Goal: Information Seeking & Learning: Find specific page/section

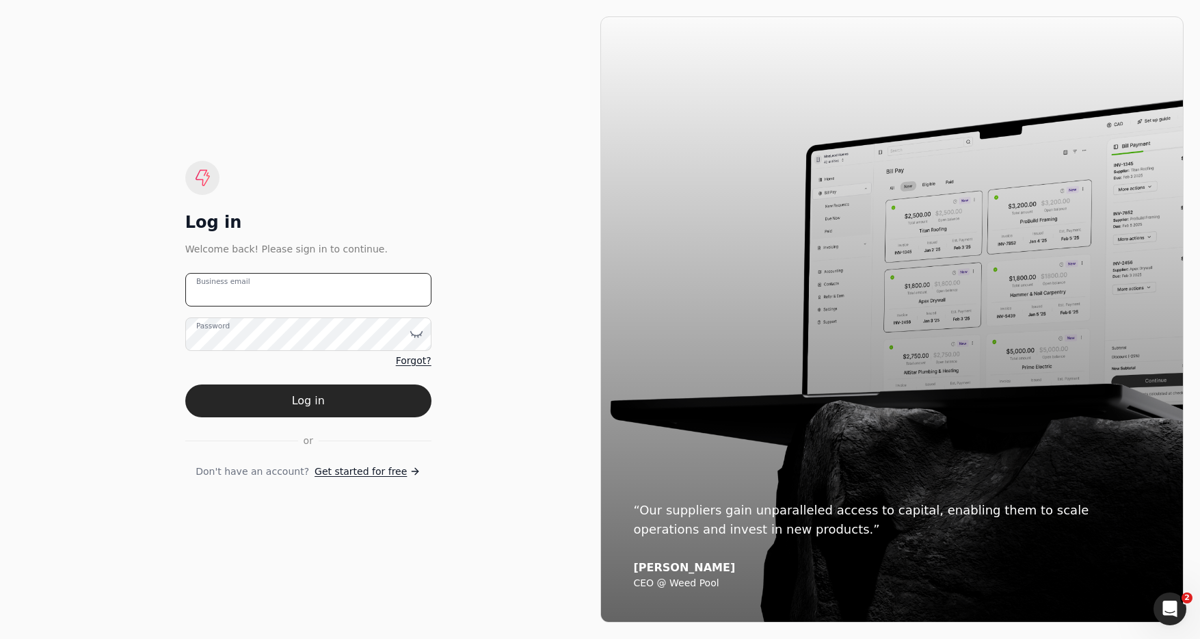
click at [295, 286] on email "Business email" at bounding box center [308, 289] width 246 height 33
click at [321, 296] on email "team+enviro" at bounding box center [308, 289] width 246 height 33
click at [297, 284] on email "team+enviro" at bounding box center [308, 289] width 246 height 33
click at [295, 288] on email "team+enviro" at bounding box center [308, 289] width 246 height 33
type email "team+enviro@helloquickly.com"
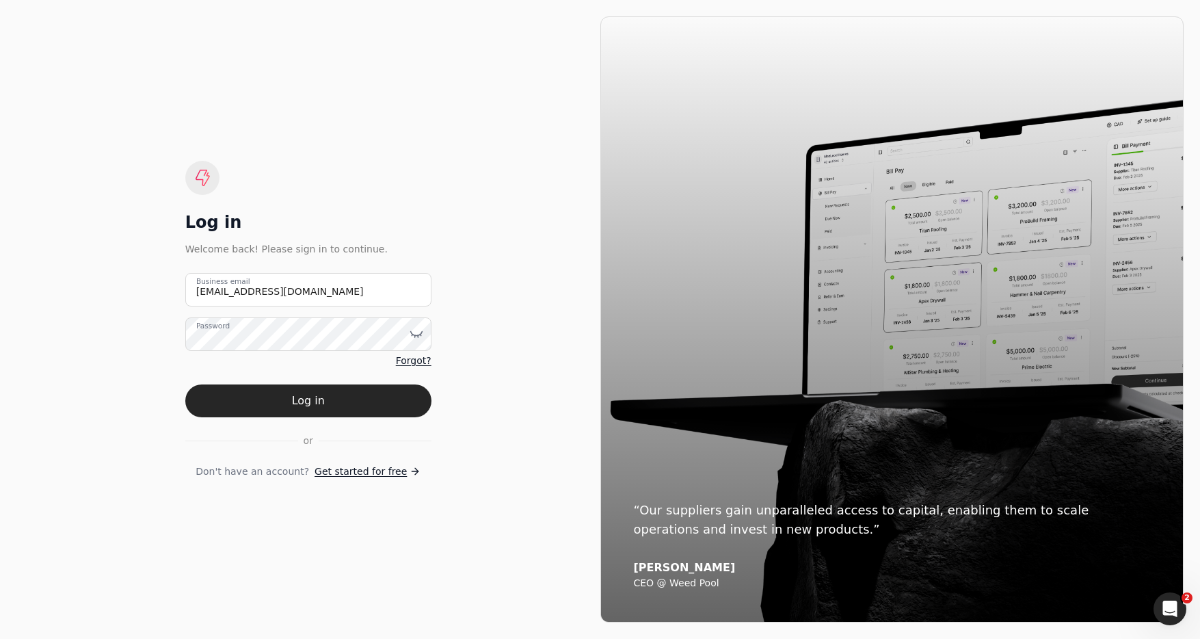
drag, startPoint x: 400, startPoint y: 390, endPoint x: 410, endPoint y: 390, distance: 9.6
click at [401, 390] on button "Log in" at bounding box center [308, 400] width 246 height 33
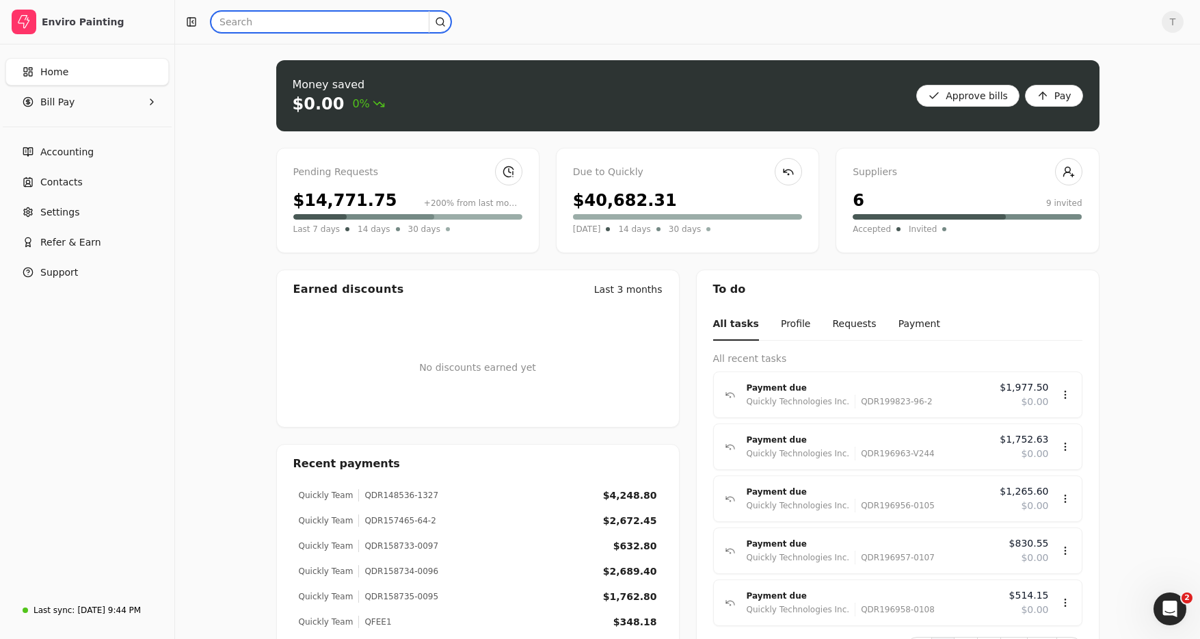
click at [354, 25] on input "text" at bounding box center [331, 22] width 241 height 22
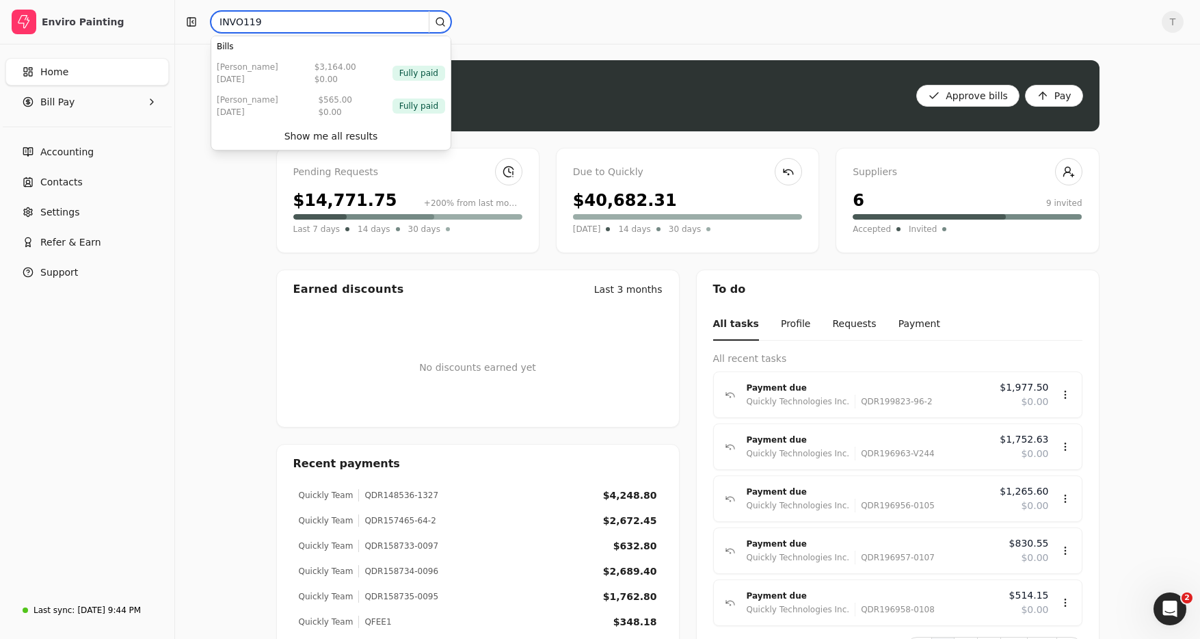
type input "INVO119"
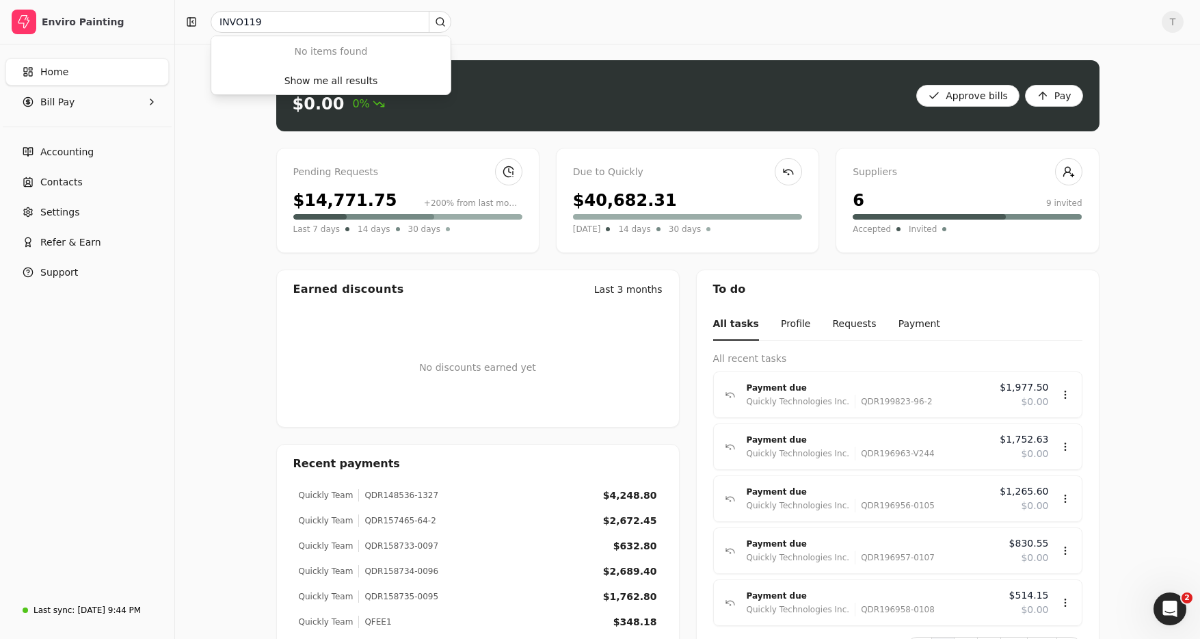
drag, startPoint x: 360, startPoint y: 81, endPoint x: 444, endPoint y: 124, distance: 94.2
click at [360, 81] on div "Show me all results" at bounding box center [331, 81] width 94 height 14
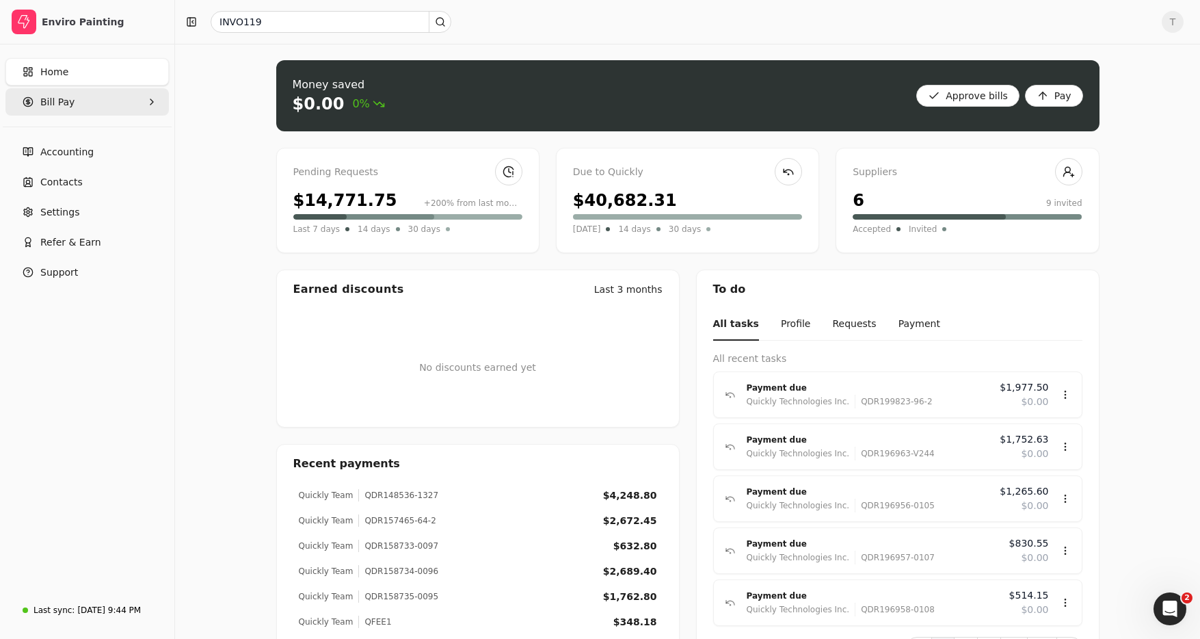
click at [73, 96] on Pay "Bill Pay" at bounding box center [86, 101] width 163 height 27
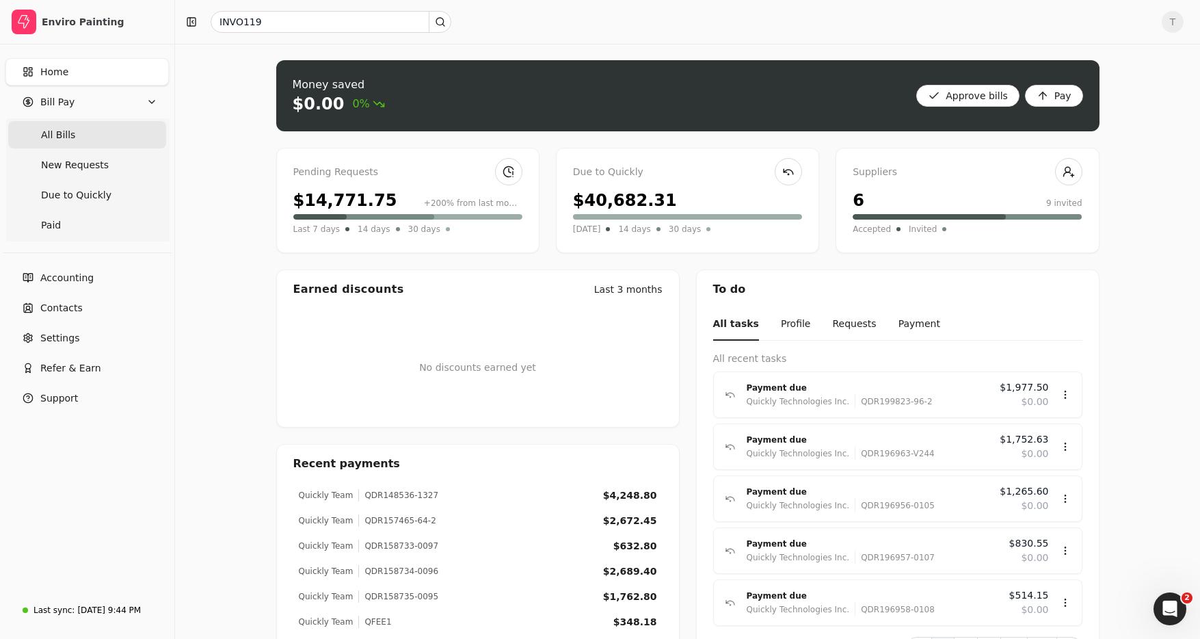
drag, startPoint x: 83, startPoint y: 137, endPoint x: 157, endPoint y: 143, distance: 73.4
click at [83, 137] on Bills "All Bills" at bounding box center [87, 134] width 158 height 27
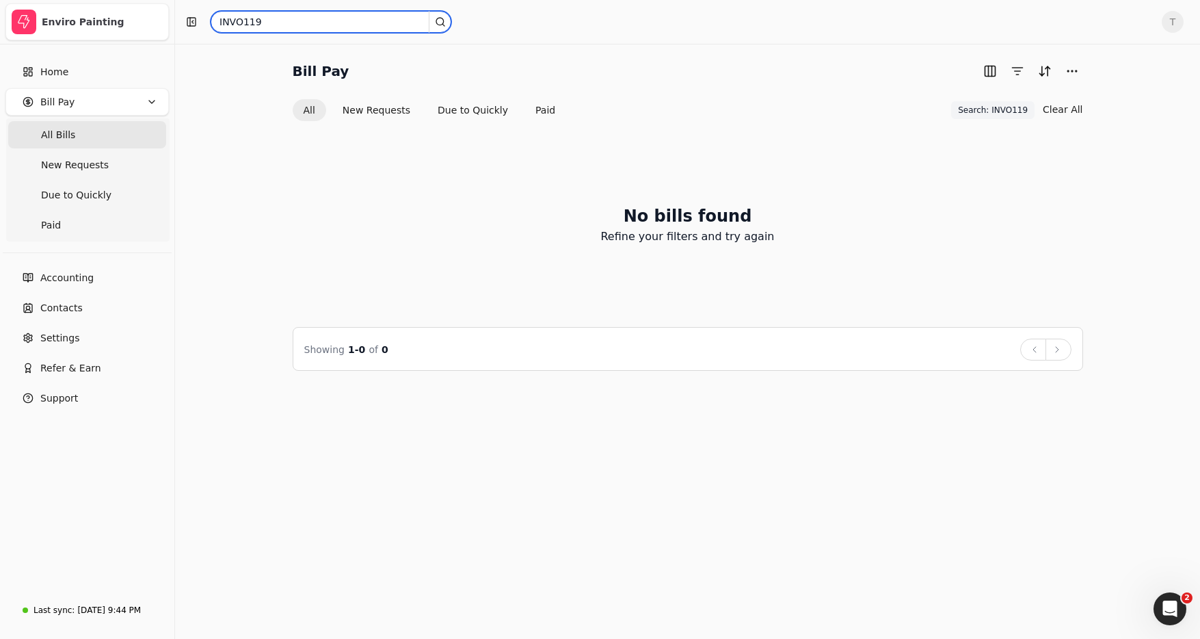
drag, startPoint x: 323, startPoint y: 22, endPoint x: 96, endPoint y: 7, distance: 227.5
click at [96, 7] on div "Enviro Painting Home Bill Pay All Bills New Requests Due to Quickly Paid Accoun…" at bounding box center [600, 319] width 1200 height 639
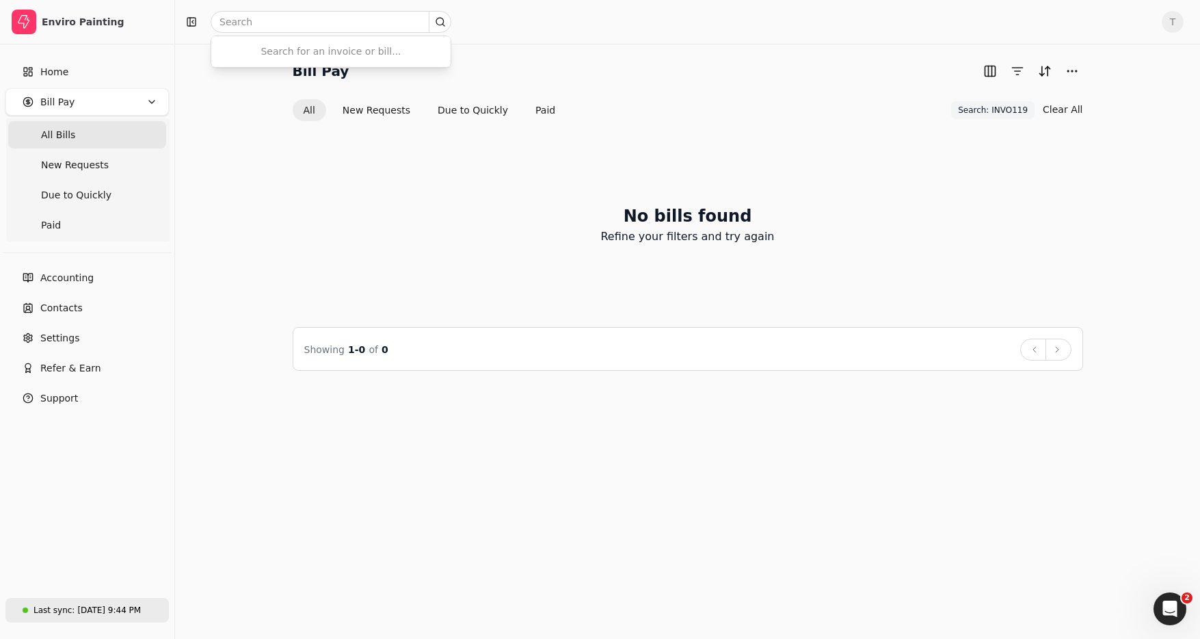
drag, startPoint x: 84, startPoint y: 613, endPoint x: 160, endPoint y: 613, distance: 75.9
click at [84, 613] on div "Aug 14, 9:44 PM" at bounding box center [109, 610] width 64 height 12
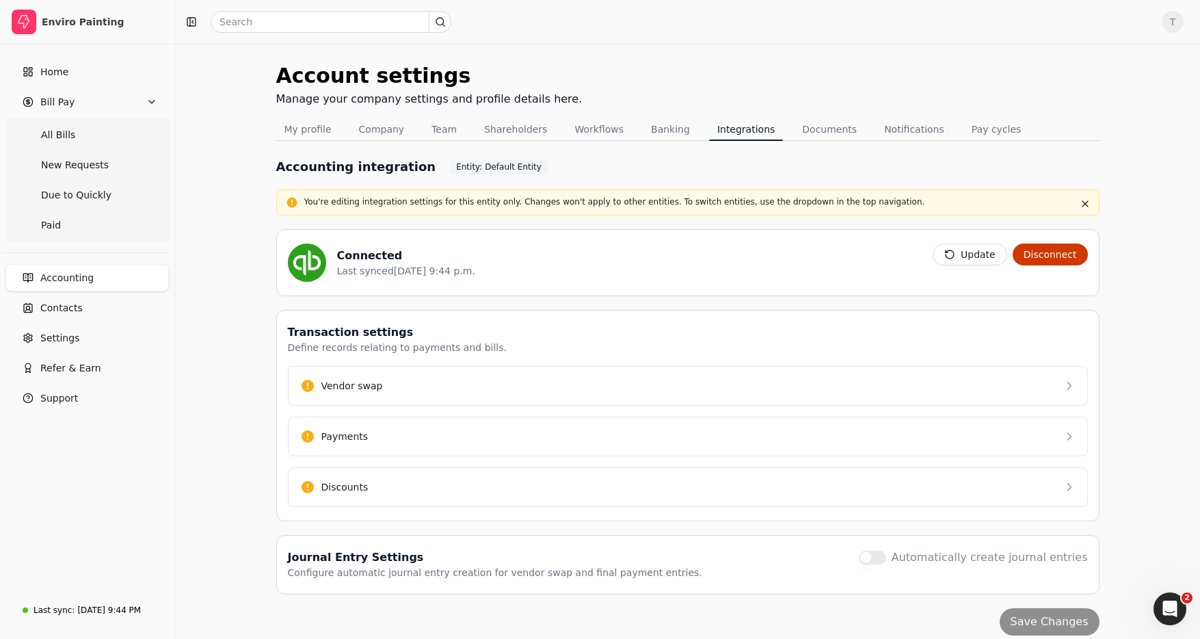
drag, startPoint x: 963, startPoint y: 260, endPoint x: 979, endPoint y: 273, distance: 20.9
click at [963, 260] on button "Update" at bounding box center [969, 254] width 75 height 22
click at [1109, 306] on div "Account settings Manage your company settings and profile details here. My prof…" at bounding box center [687, 348] width 1025 height 608
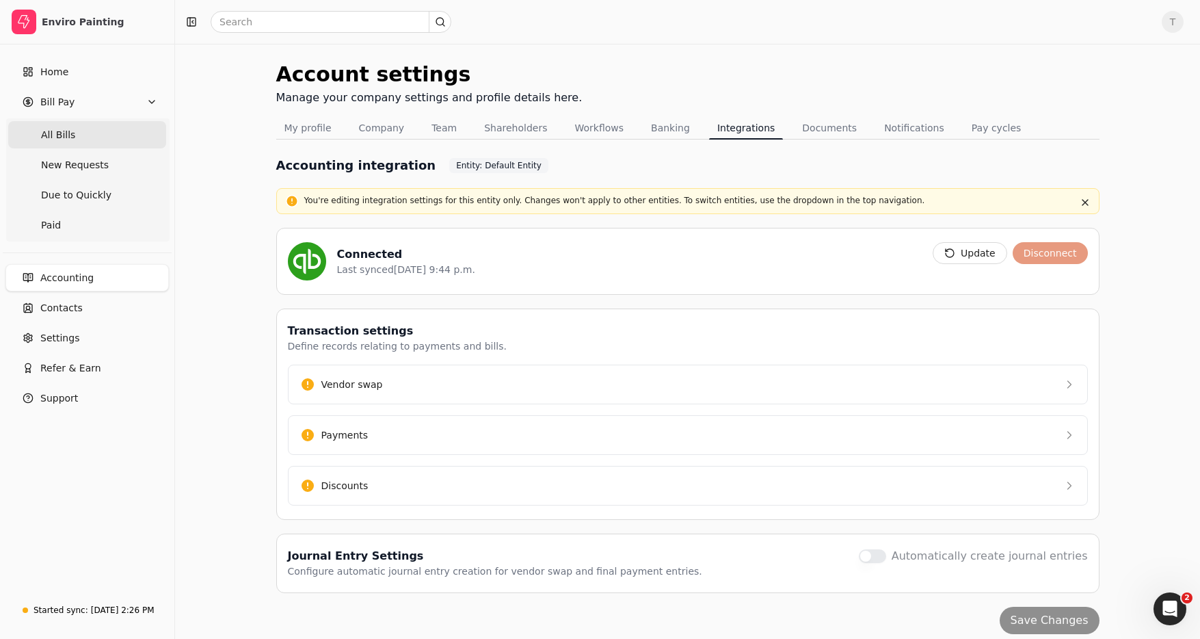
click at [62, 129] on span "All Bills" at bounding box center [58, 135] width 34 height 14
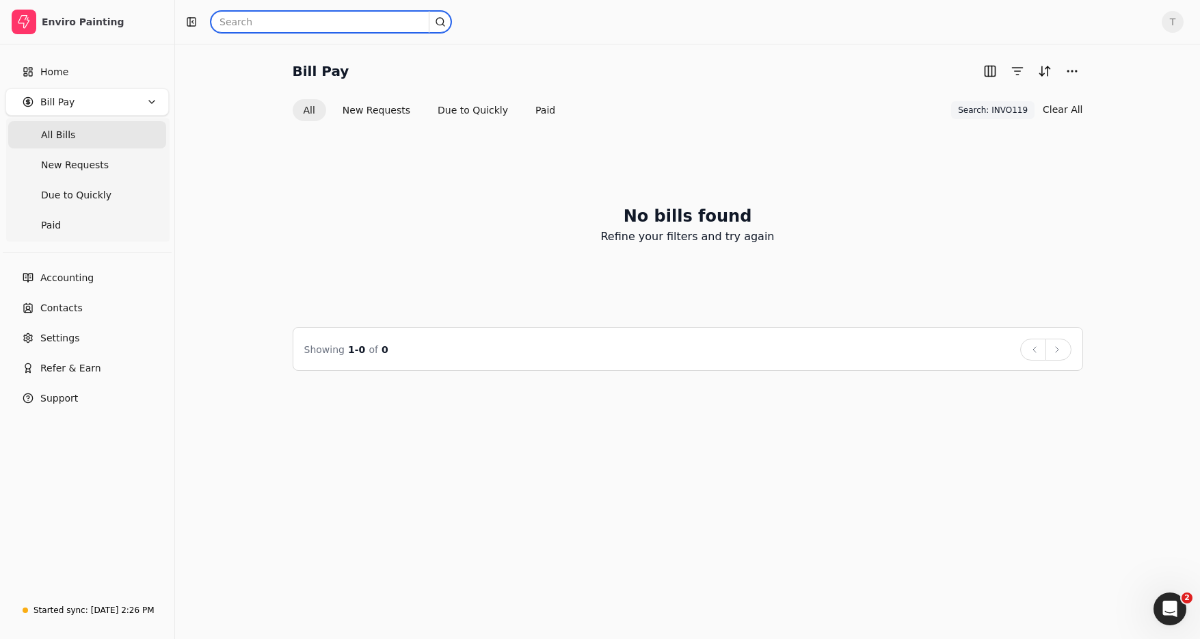
click at [287, 23] on input "text" at bounding box center [331, 22] width 241 height 22
type input "T"
type input "Rodelio"
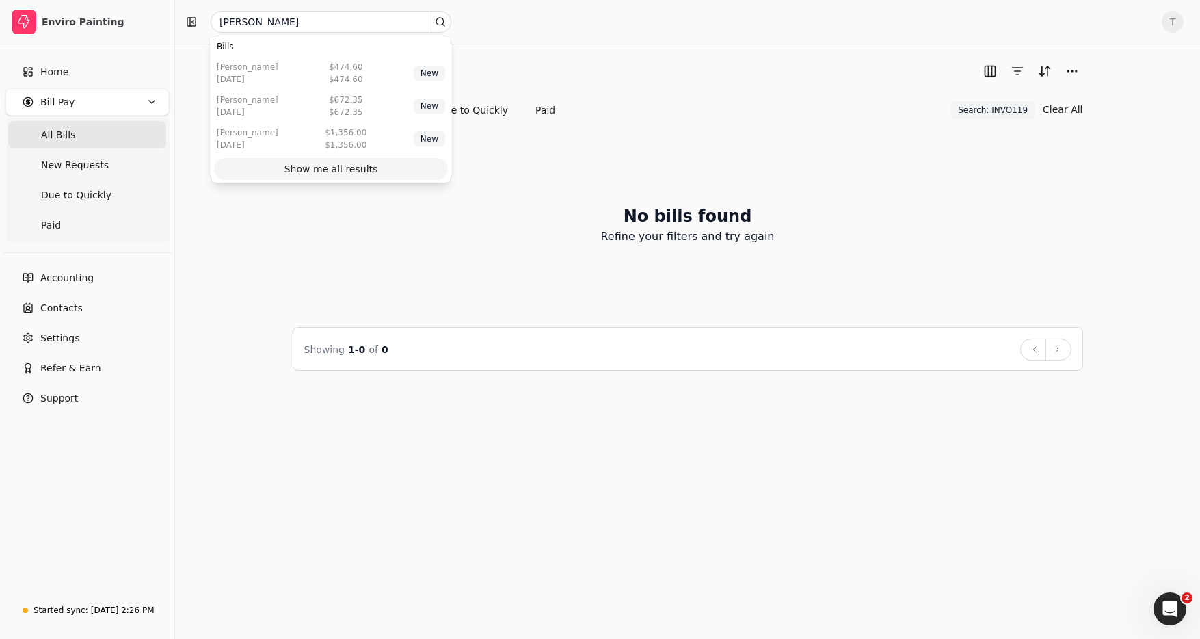
click at [366, 168] on div "Show me all results" at bounding box center [331, 169] width 94 height 14
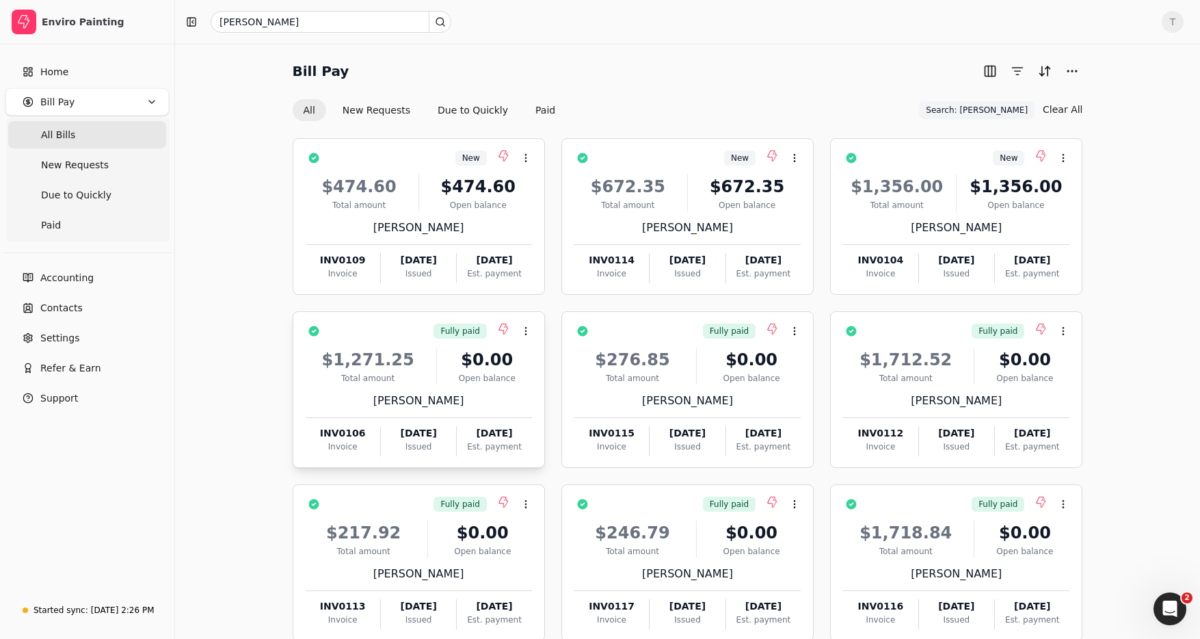
scroll to position [79, 0]
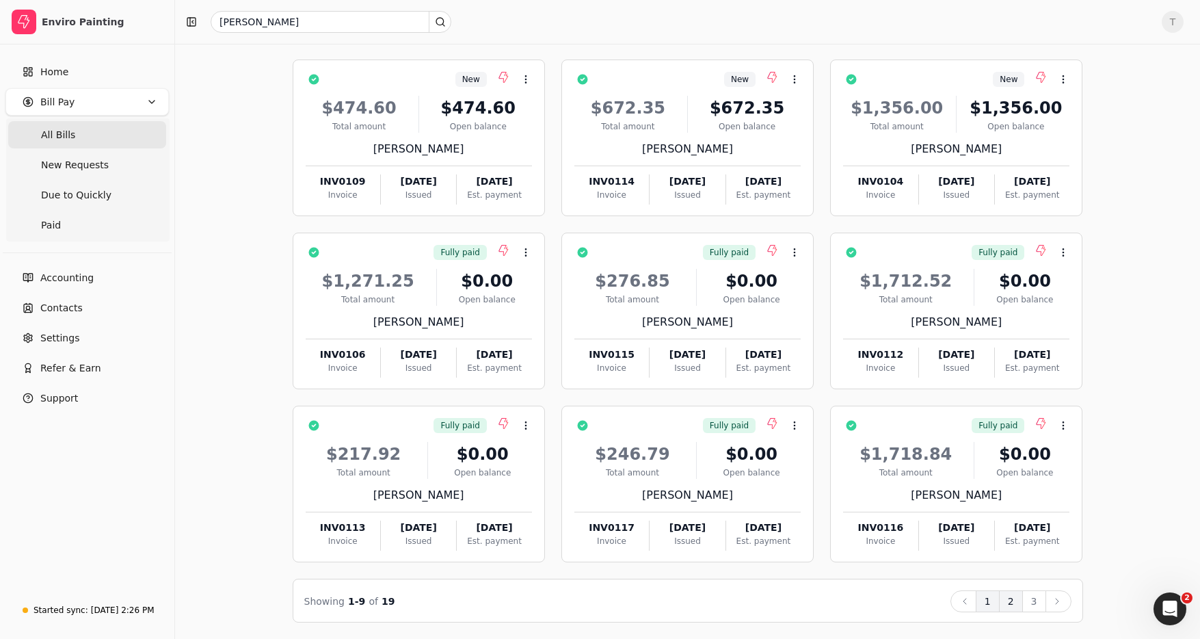
click at [1008, 602] on button "2" at bounding box center [1011, 601] width 24 height 22
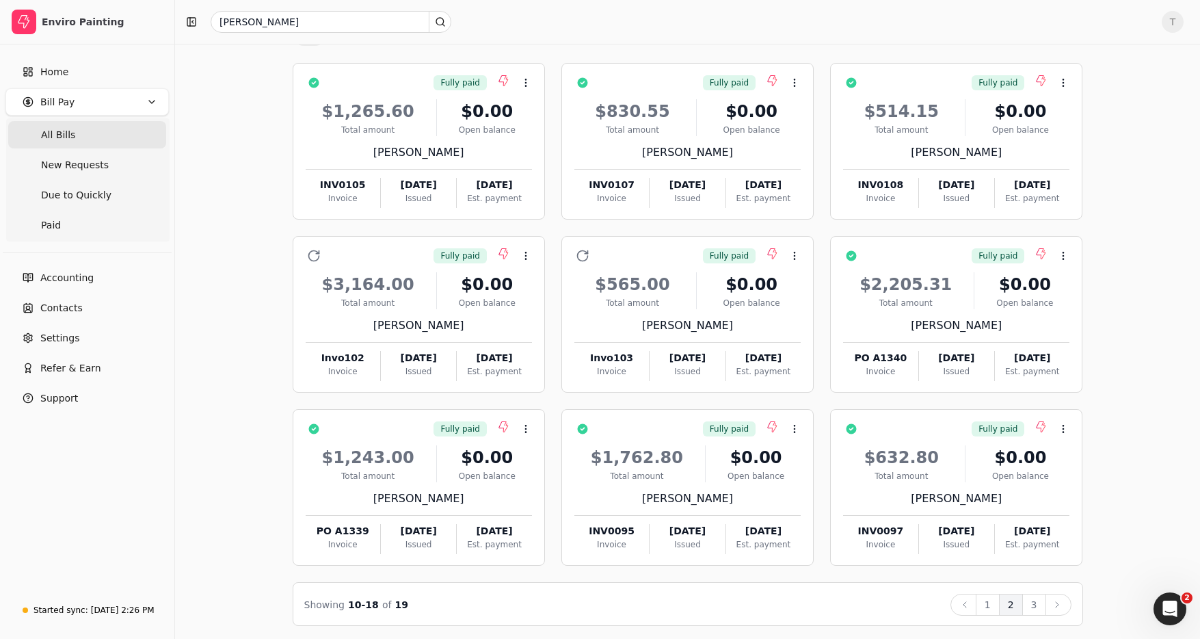
scroll to position [77, 0]
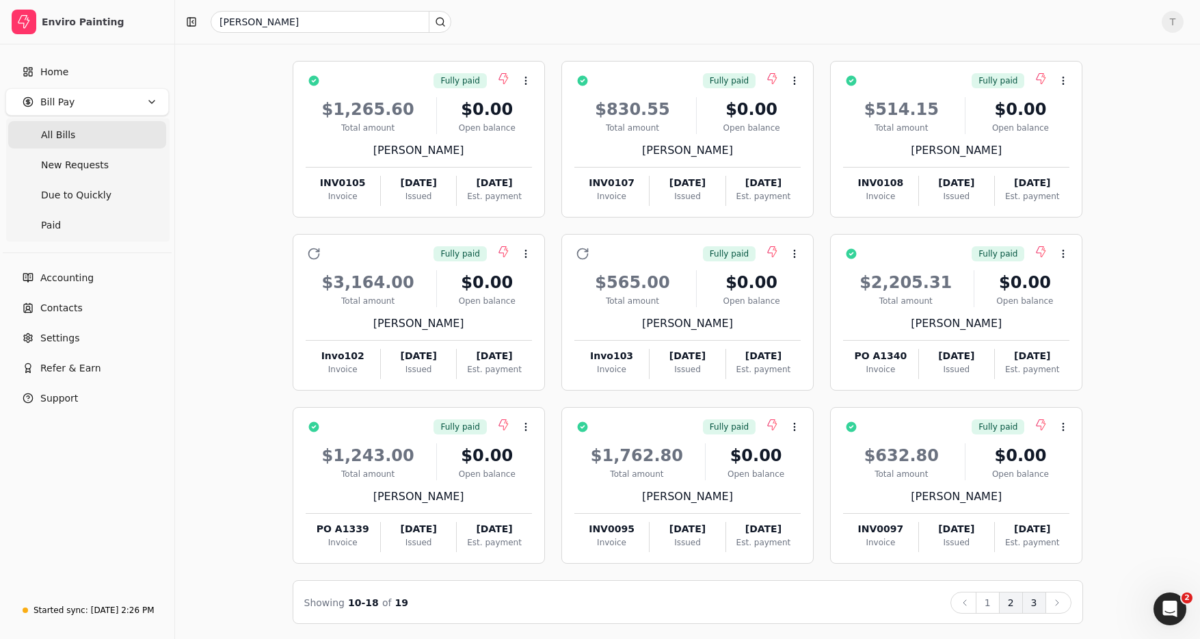
click at [1034, 600] on button "3" at bounding box center [1034, 602] width 24 height 22
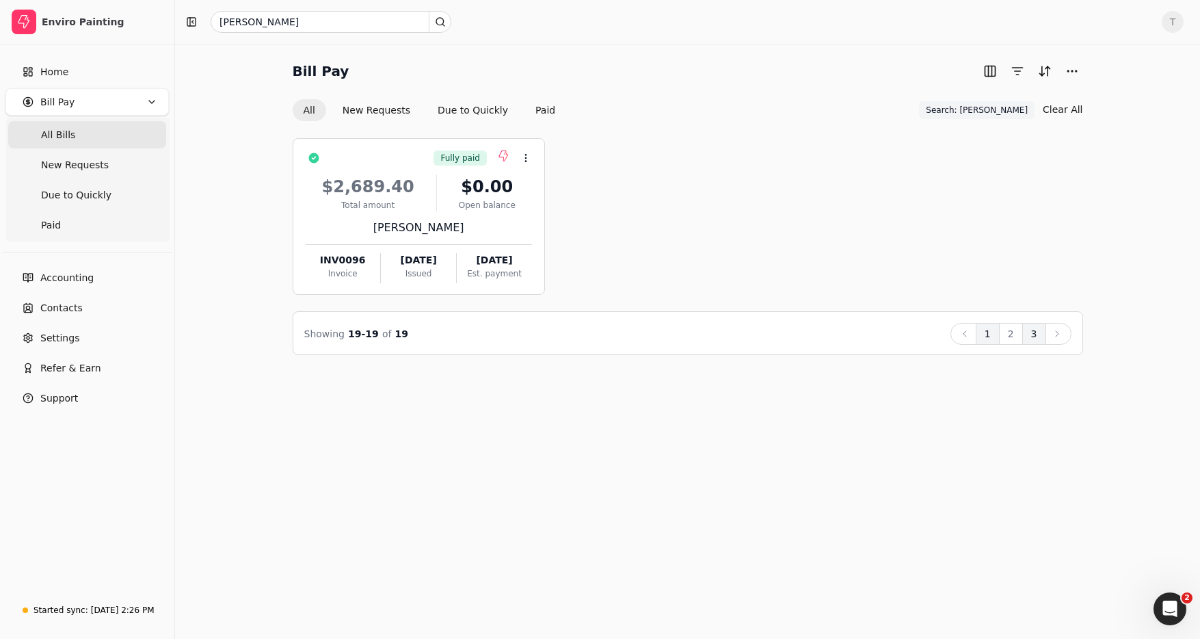
click at [992, 336] on button "1" at bounding box center [988, 334] width 24 height 22
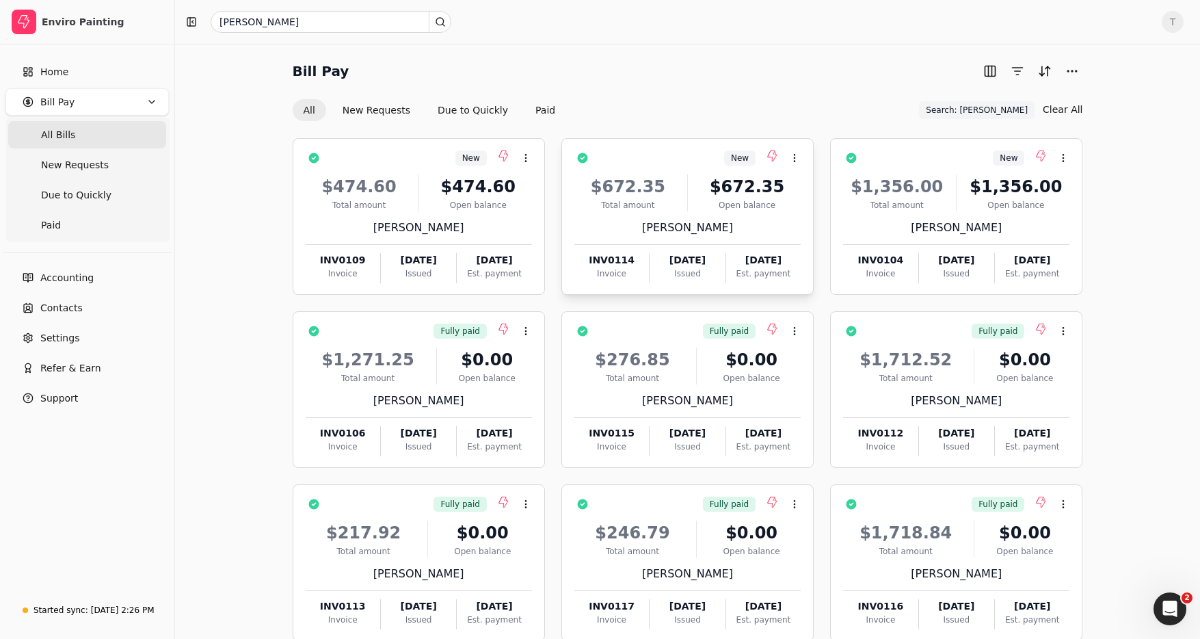
drag, startPoint x: 382, startPoint y: 109, endPoint x: 612, endPoint y: 149, distance: 233.2
click at [382, 109] on button "New Requests" at bounding box center [377, 110] width 90 height 22
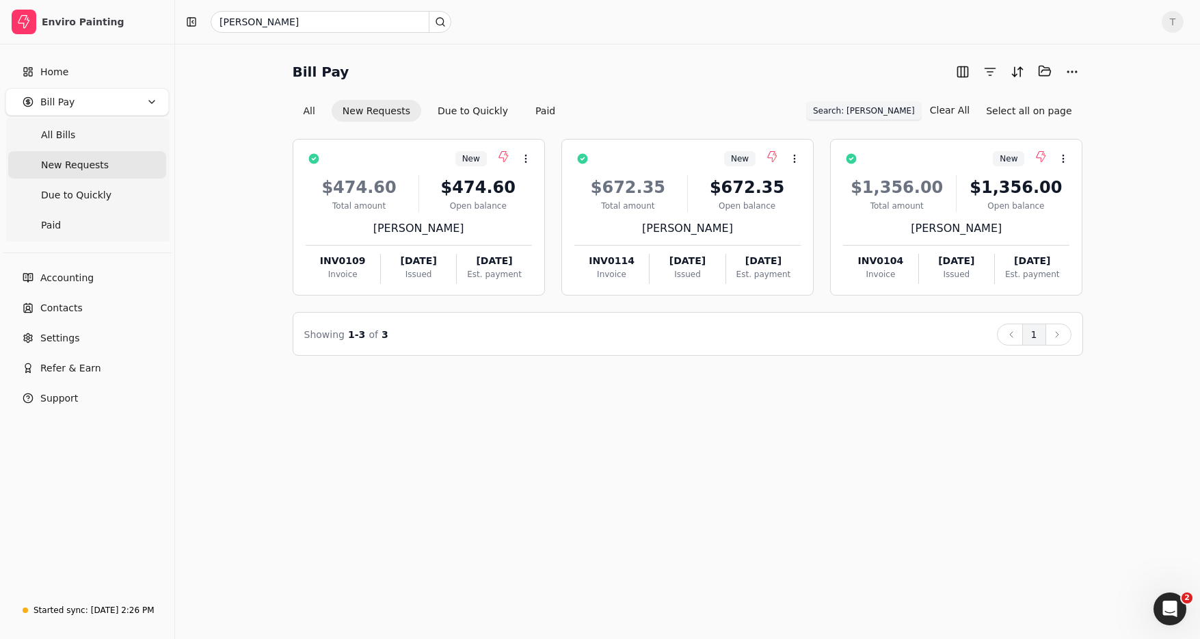
drag, startPoint x: 894, startPoint y: 105, endPoint x: 901, endPoint y: 107, distance: 7.8
click at [895, 105] on span "Search: Rodelio" at bounding box center [864, 111] width 102 height 12
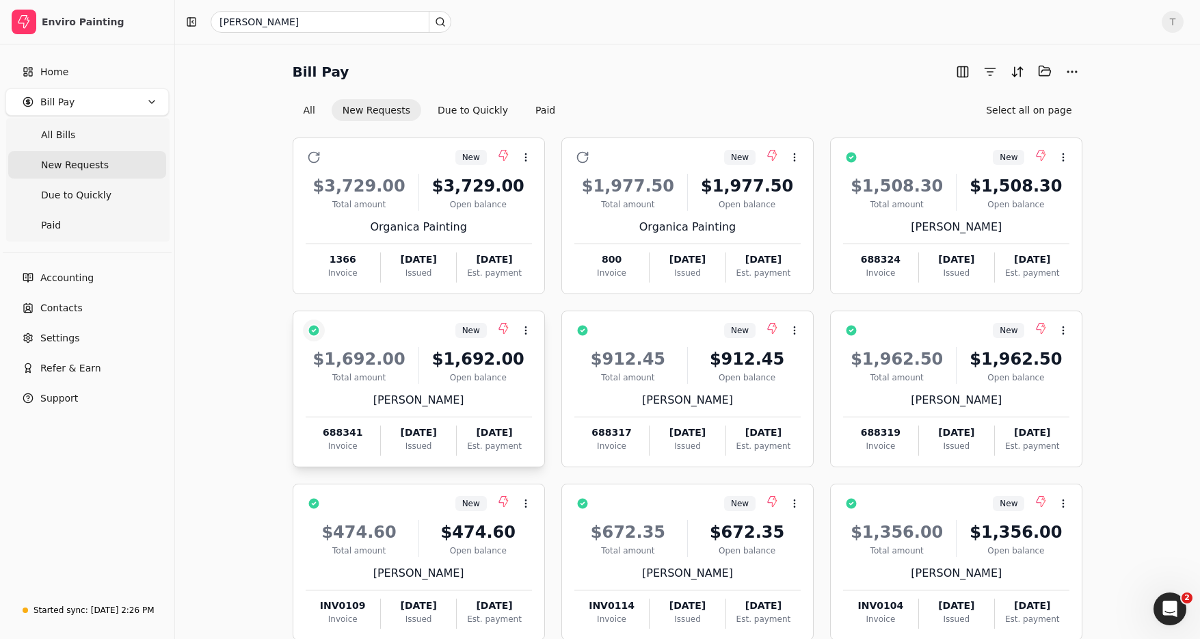
scroll to position [77, 0]
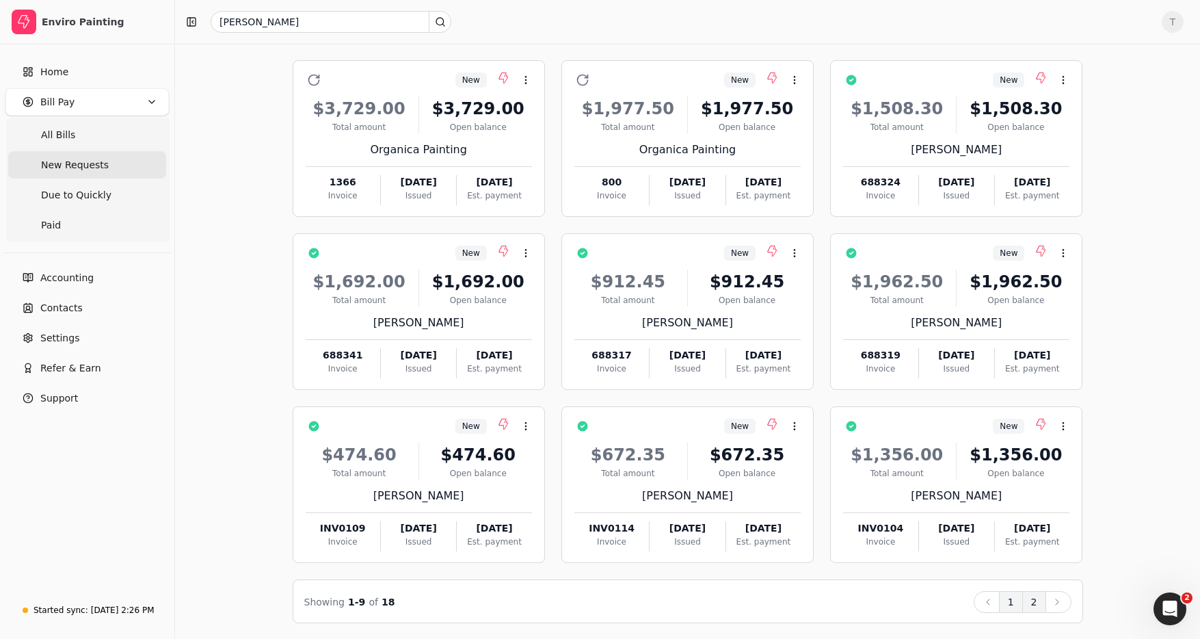
click at [1034, 605] on button "2" at bounding box center [1034, 602] width 24 height 22
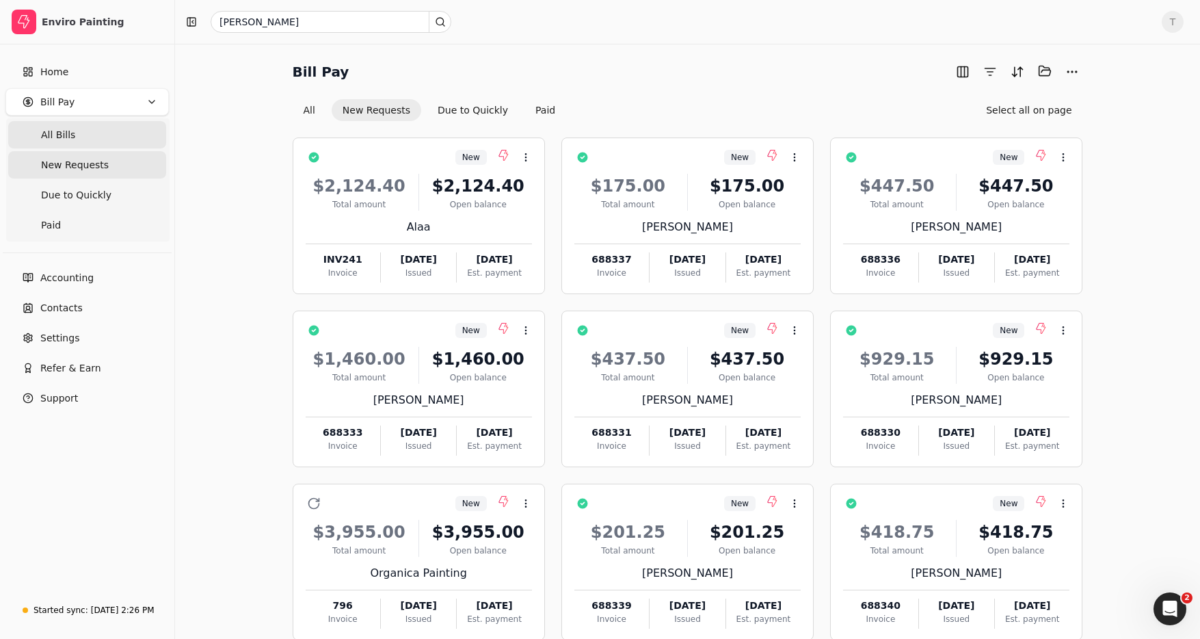
click at [75, 135] on Bills "All Bills" at bounding box center [87, 134] width 158 height 27
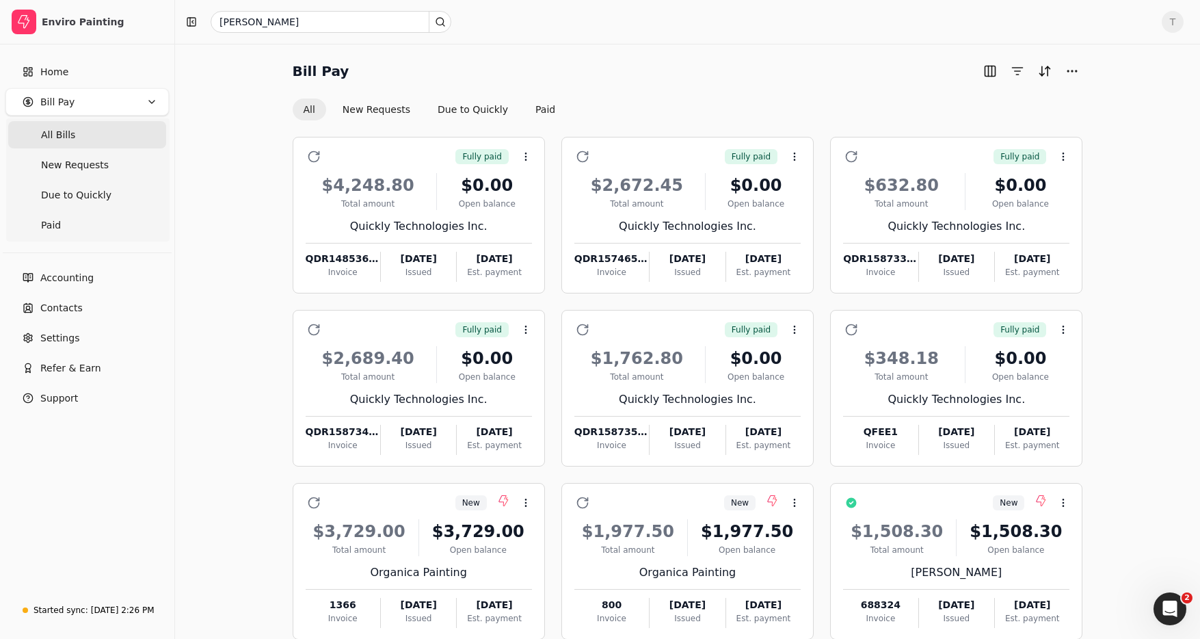
drag, startPoint x: 744, startPoint y: 46, endPoint x: 751, endPoint y: 46, distance: 6.9
click at [744, 46] on div "Bill Pay All New Requests Due to Quickly Paid Fully paid Context Menu Button $4…" at bounding box center [687, 380] width 1025 height 672
drag, startPoint x: 99, startPoint y: 124, endPoint x: 113, endPoint y: 126, distance: 13.8
click at [98, 124] on Bills "All Bills" at bounding box center [87, 134] width 158 height 27
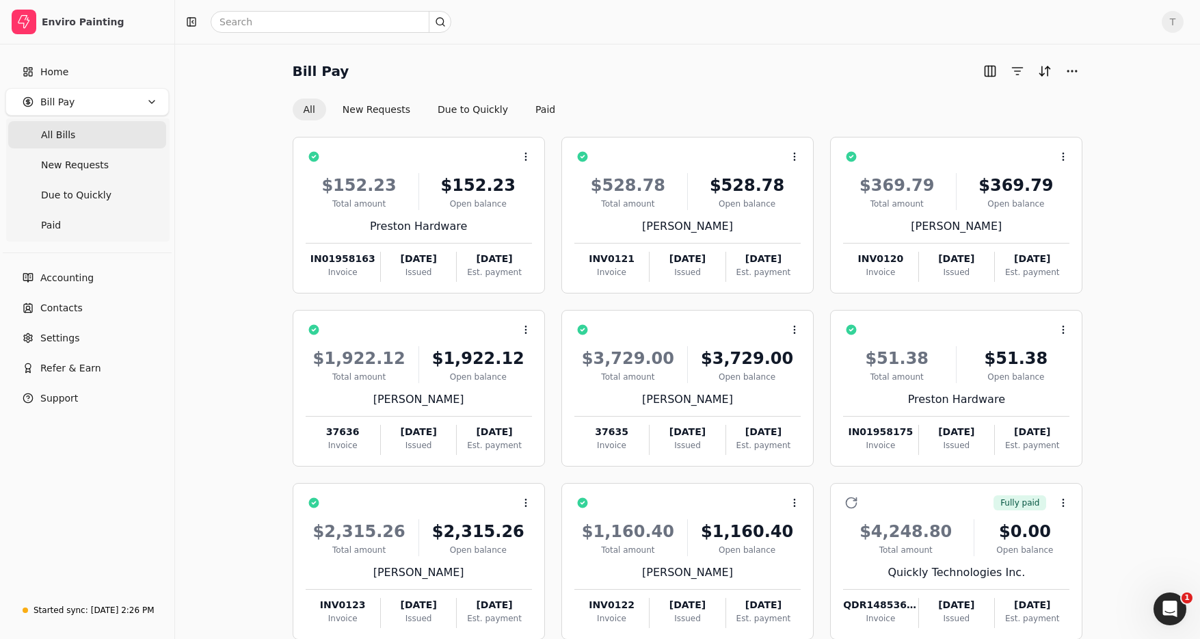
scroll to position [1, 0]
click at [338, 21] on input "text" at bounding box center [331, 22] width 241 height 22
type input "rodelio"
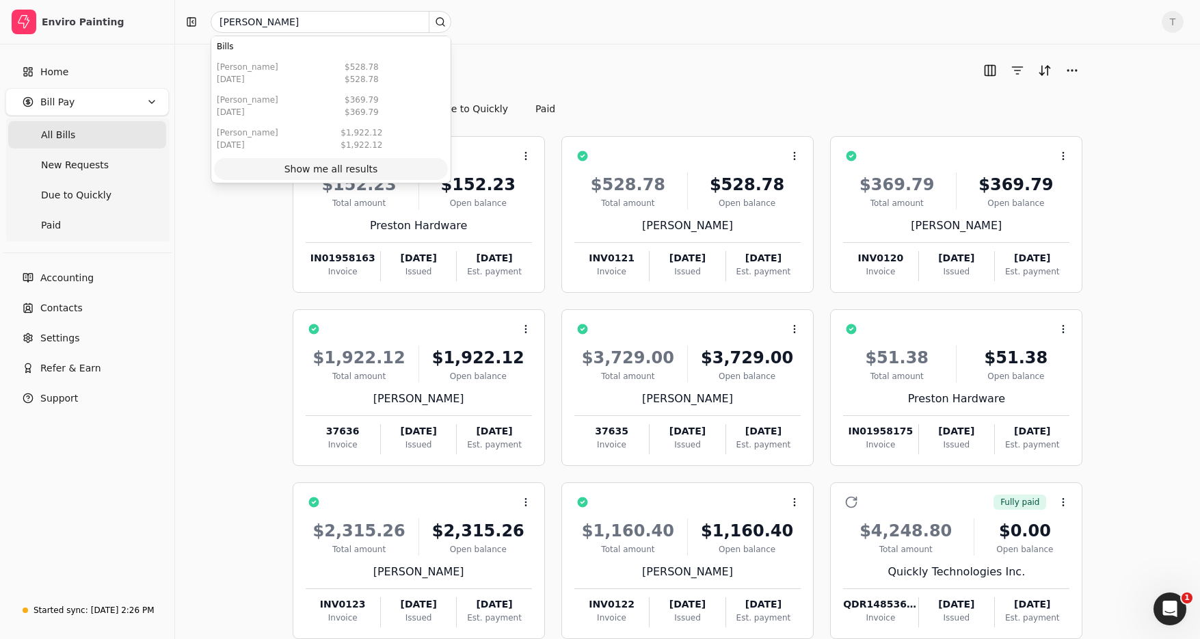
click at [362, 171] on div "Show me all results" at bounding box center [331, 169] width 94 height 14
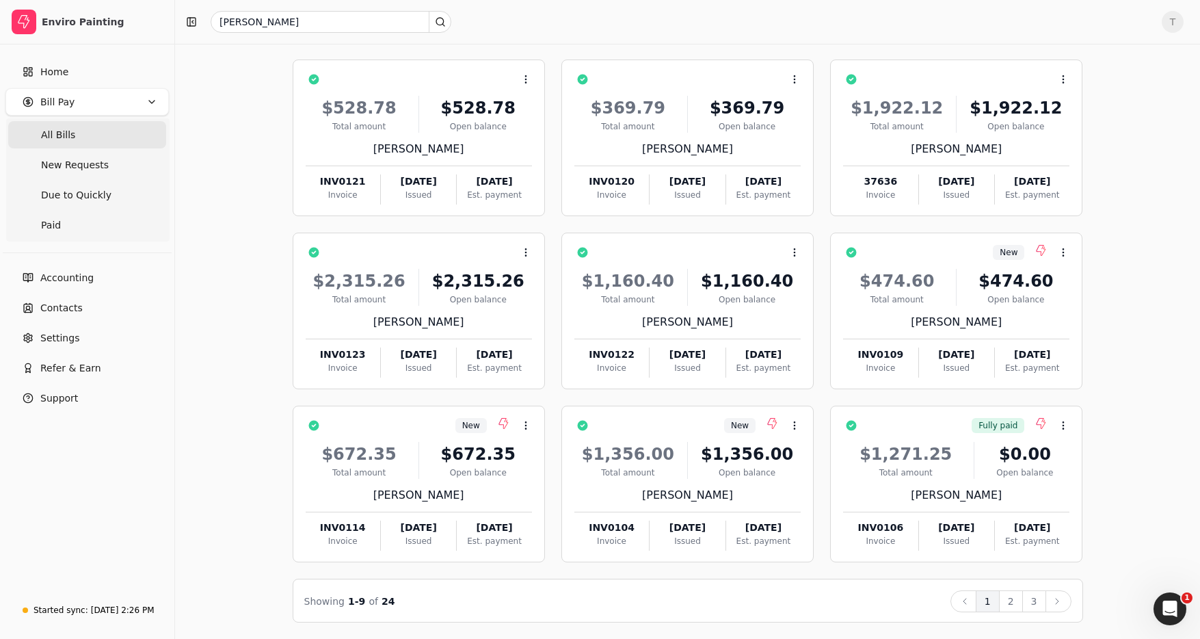
scroll to position [0, 0]
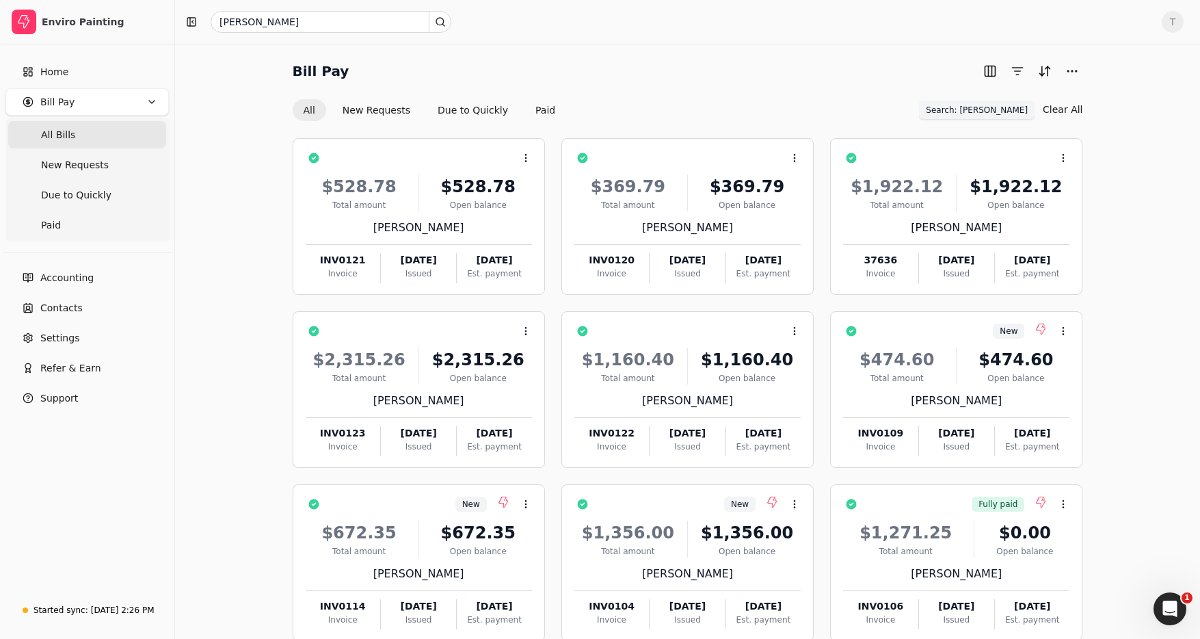
click at [999, 104] on span "Search: rodelio" at bounding box center [977, 110] width 102 height 12
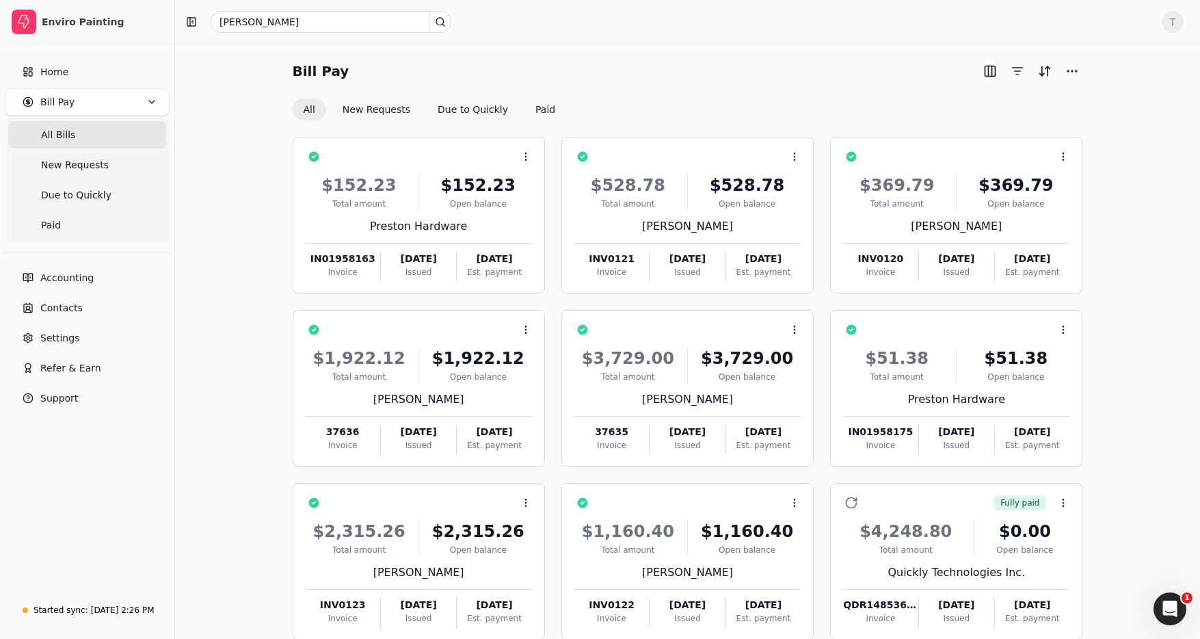
drag, startPoint x: 94, startPoint y: 137, endPoint x: 98, endPoint y: 117, distance: 20.2
click at [95, 137] on Bills "All Bills" at bounding box center [87, 134] width 158 height 27
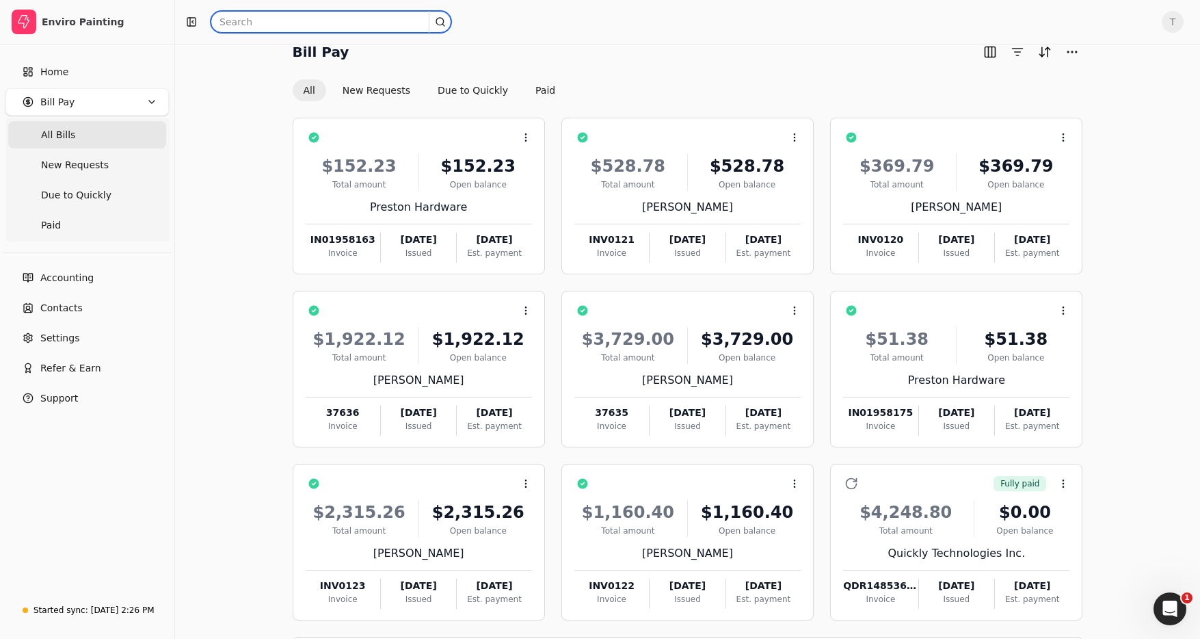
click at [299, 21] on input "text" at bounding box center [331, 22] width 241 height 22
type input "rodelio"
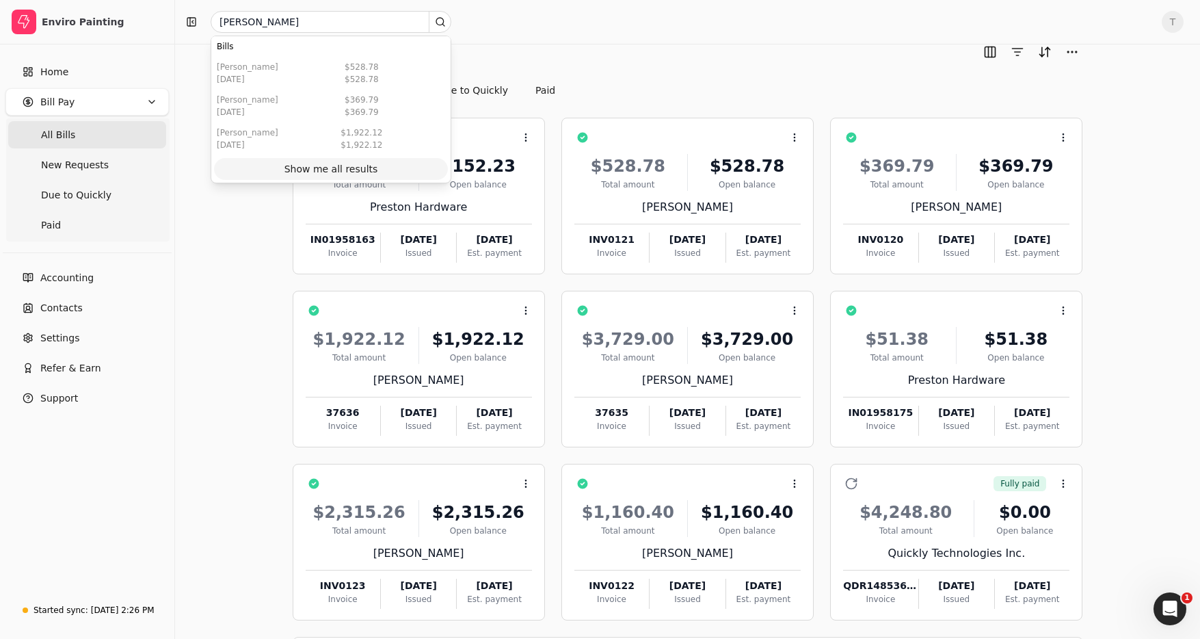
click at [327, 163] on div "Show me all results" at bounding box center [331, 169] width 94 height 14
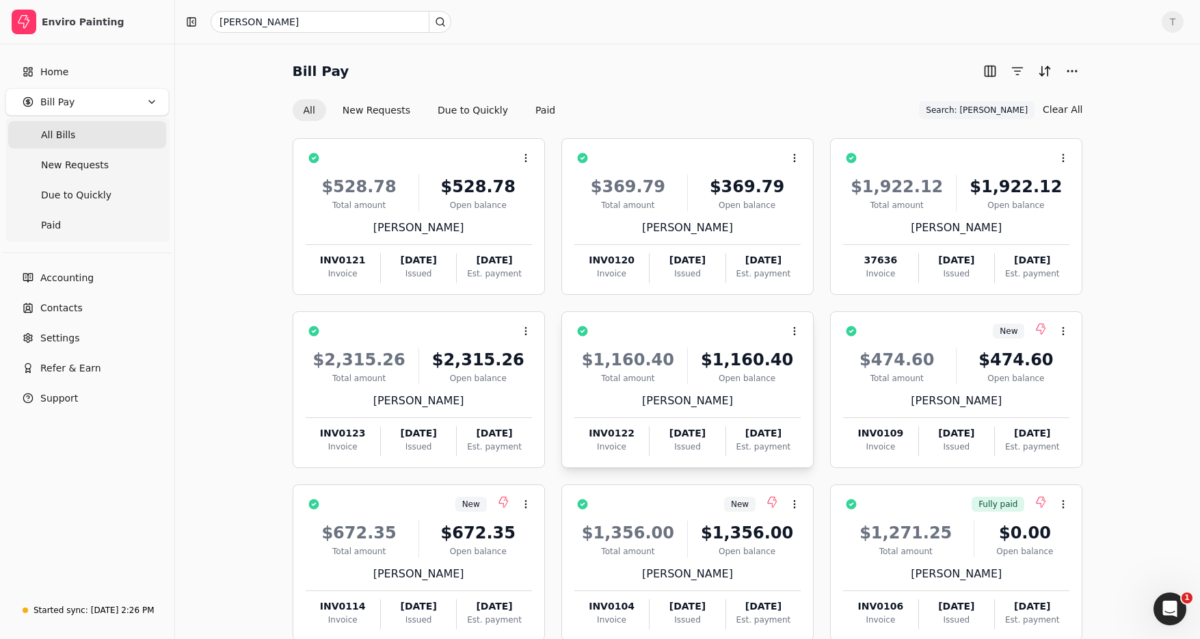
scroll to position [1, 0]
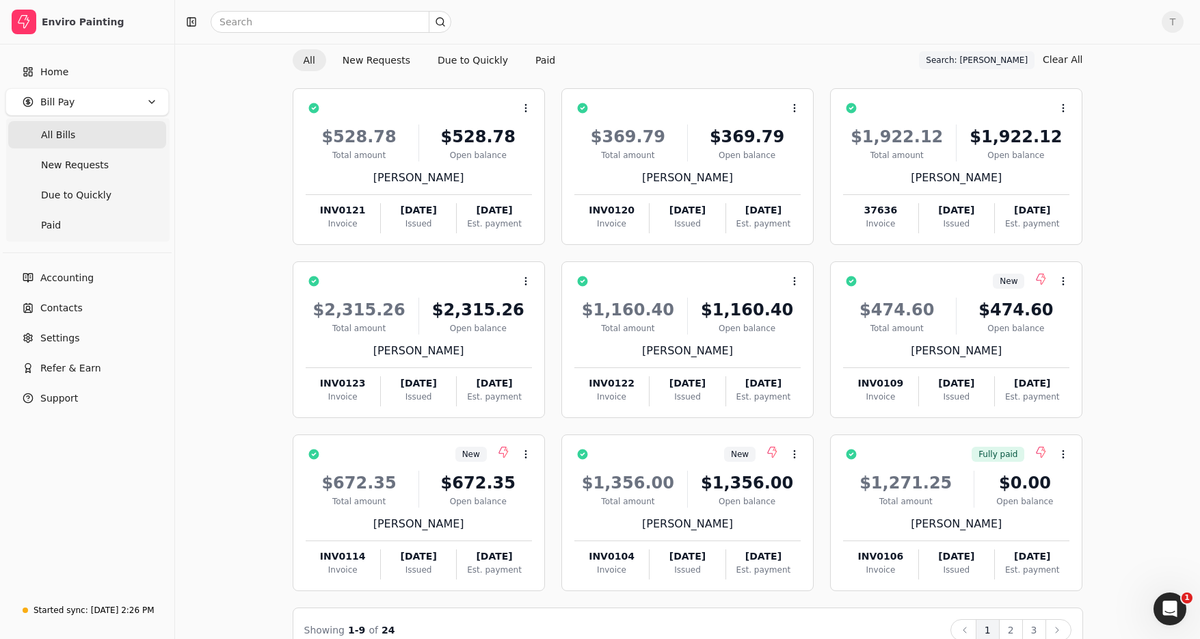
scroll to position [79, 0]
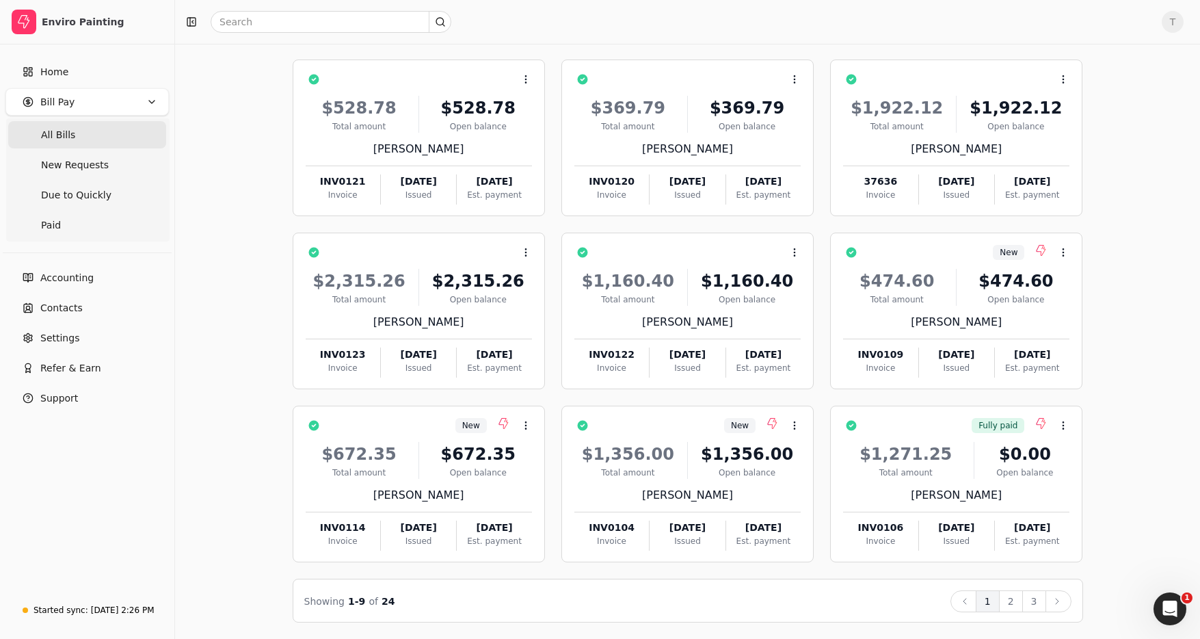
drag, startPoint x: 1015, startPoint y: 600, endPoint x: 1017, endPoint y: 586, distance: 13.7
click at [1015, 600] on button "2" at bounding box center [1011, 601] width 24 height 22
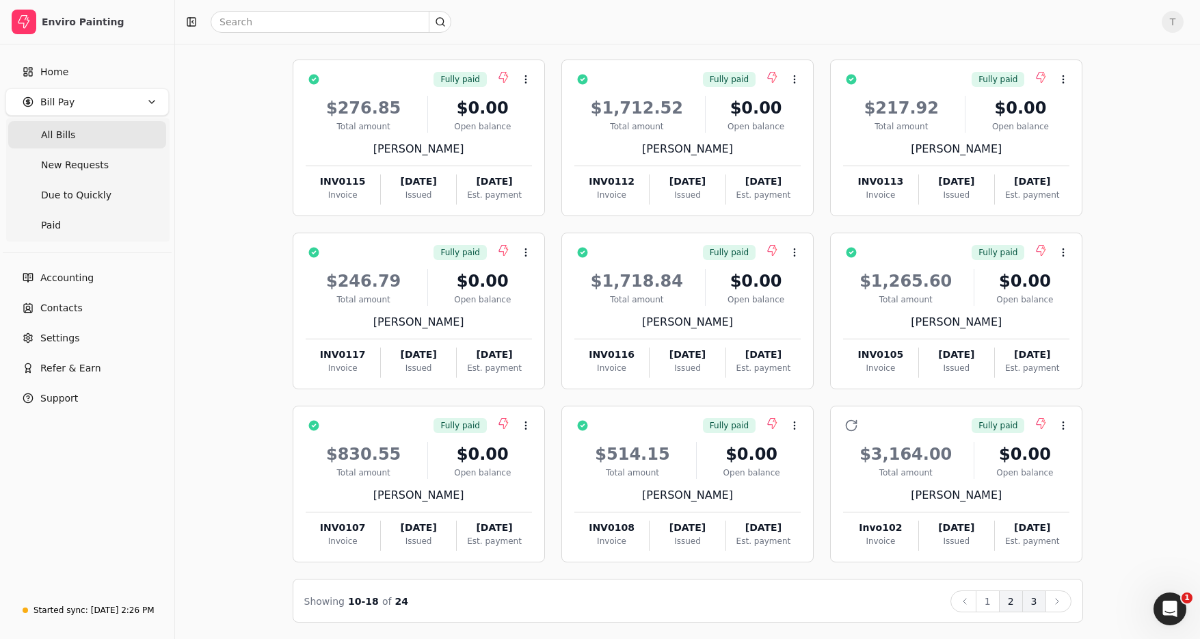
click at [1036, 604] on button "3" at bounding box center [1034, 601] width 24 height 22
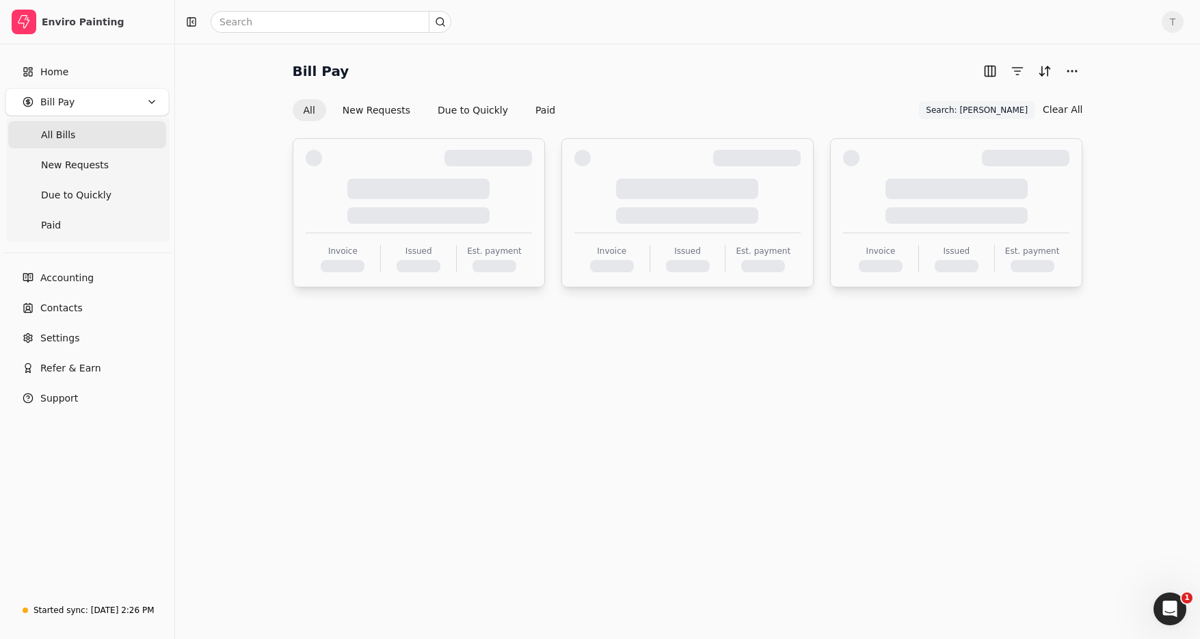
scroll to position [0, 0]
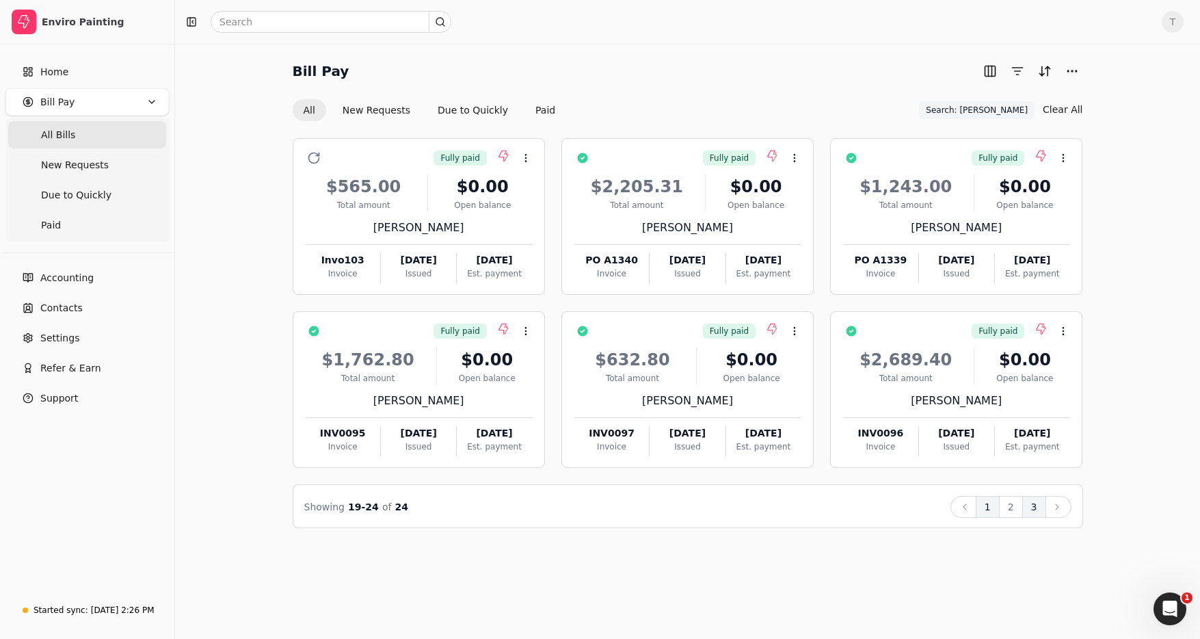
click at [986, 514] on button "1" at bounding box center [988, 507] width 24 height 22
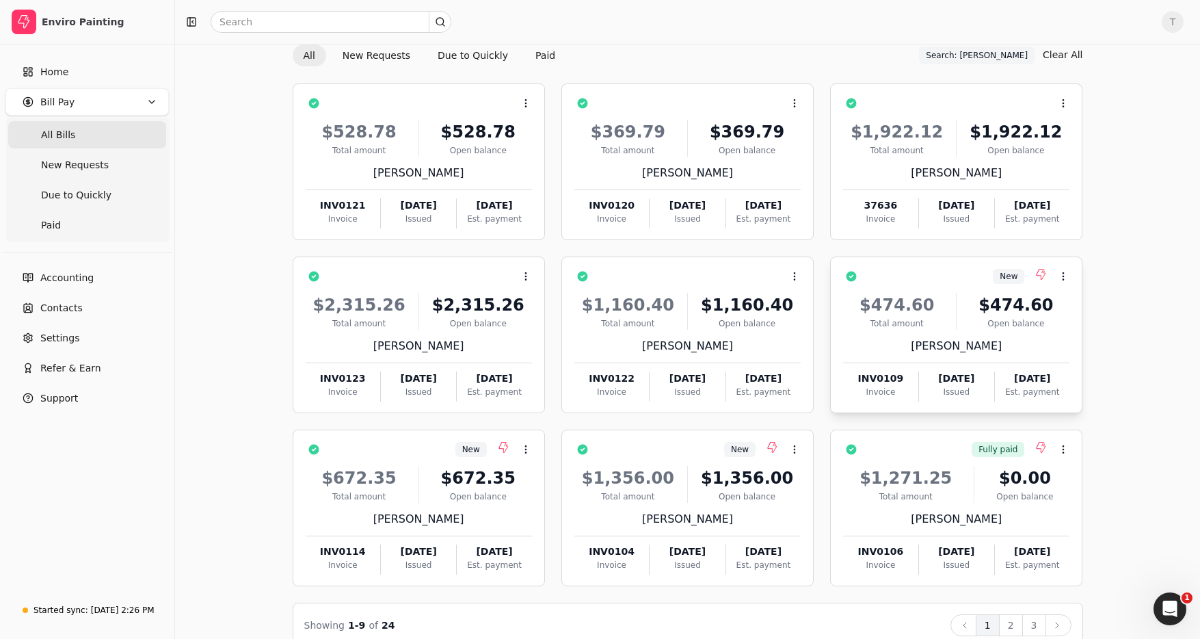
scroll to position [79, 0]
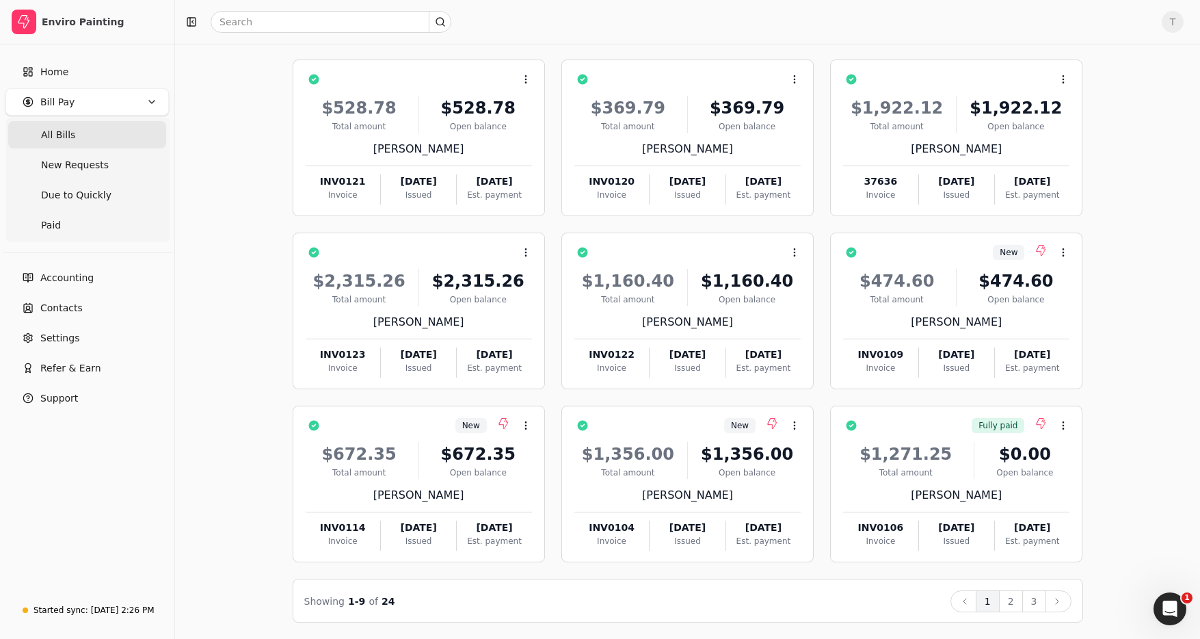
scroll to position [78, 0]
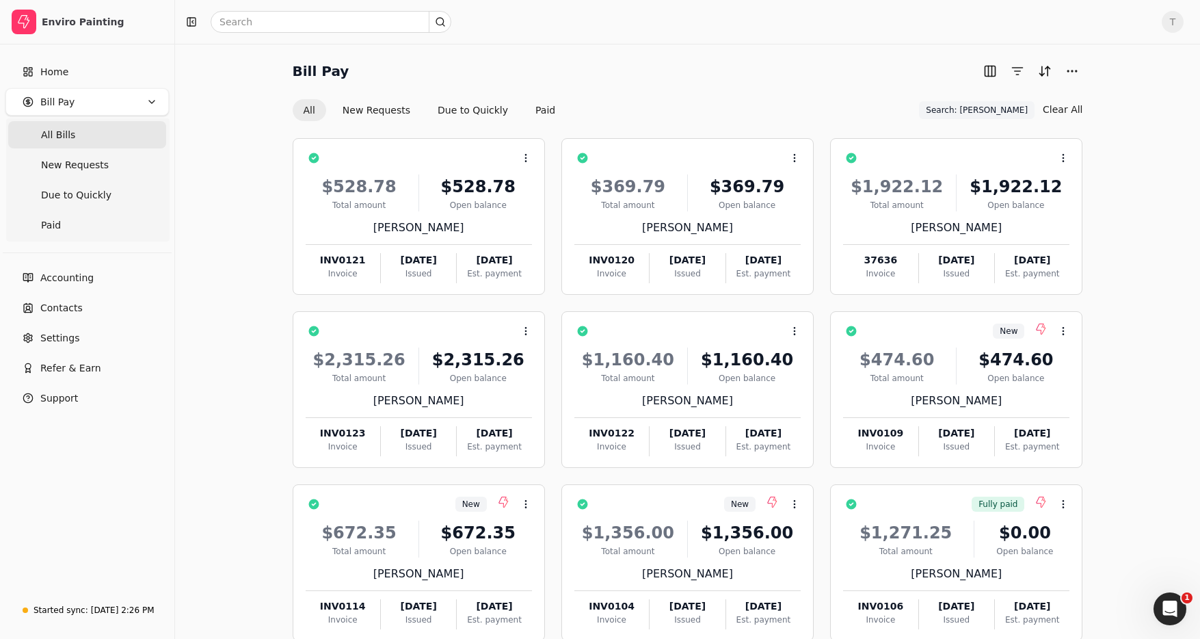
click at [83, 126] on Bills "All Bills" at bounding box center [87, 134] width 158 height 27
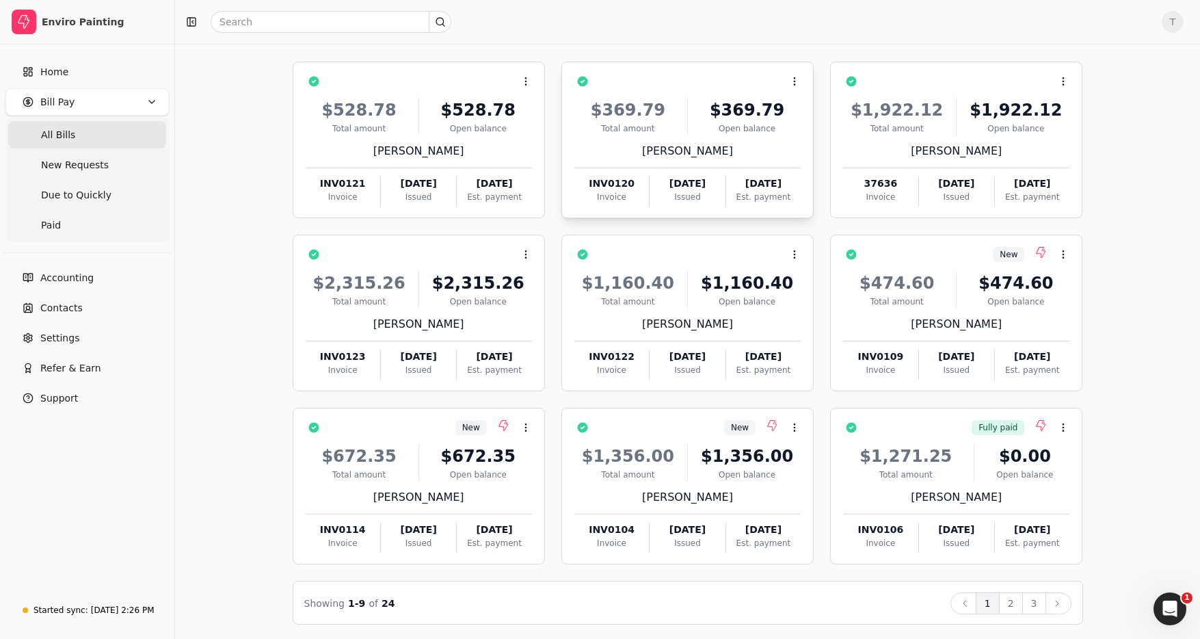
scroll to position [79, 0]
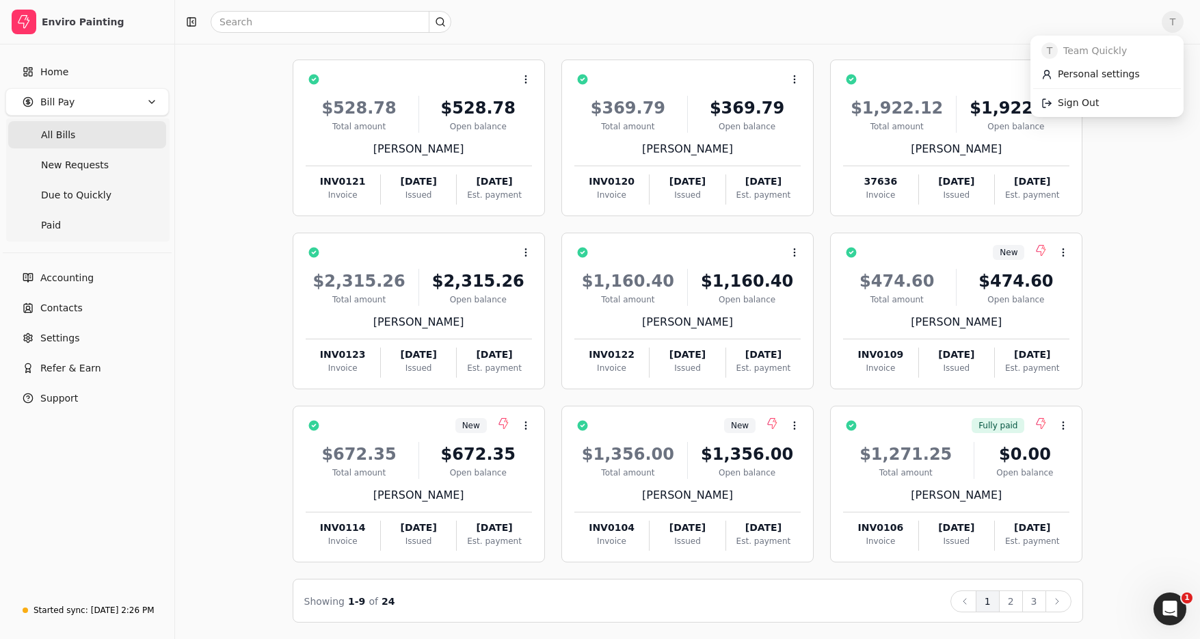
click at [1167, 21] on span "T" at bounding box center [1173, 22] width 22 height 22
drag, startPoint x: 1105, startPoint y: 102, endPoint x: 1104, endPoint y: 117, distance: 15.1
click at [1104, 102] on link "Sign Out" at bounding box center [1107, 103] width 148 height 23
